Goal: Information Seeking & Learning: Learn about a topic

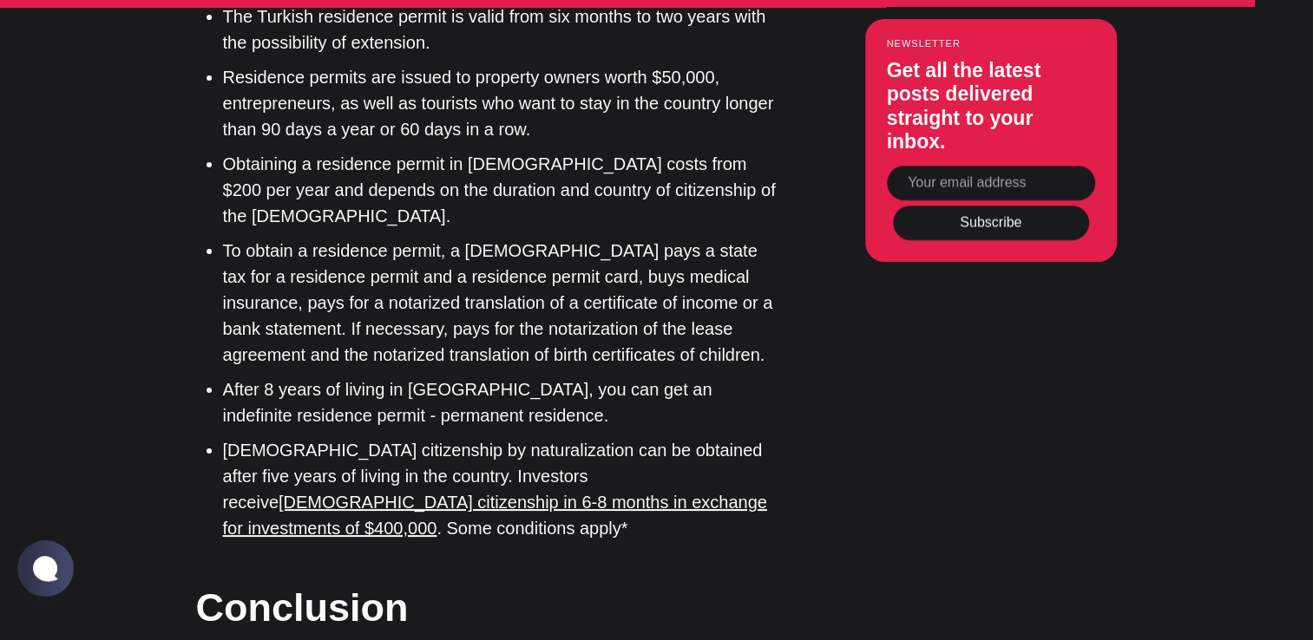
scroll to position [13259, 0]
